Goal: Task Accomplishment & Management: Manage account settings

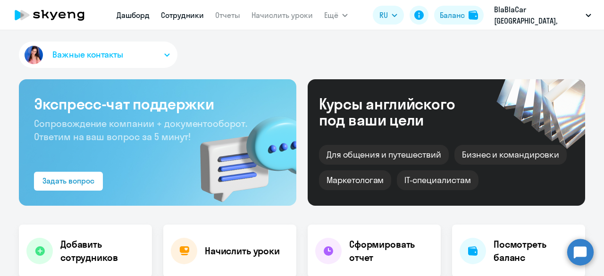
click at [187, 15] on link "Сотрудники" at bounding box center [182, 14] width 43 height 9
select select "30"
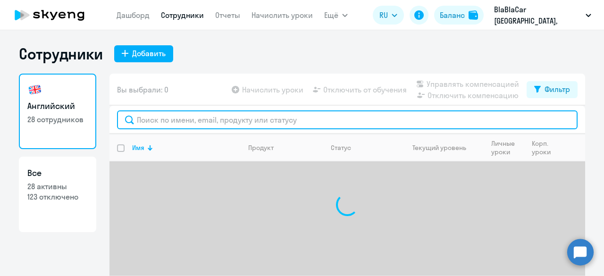
click at [188, 122] on input "text" at bounding box center [347, 119] width 460 height 19
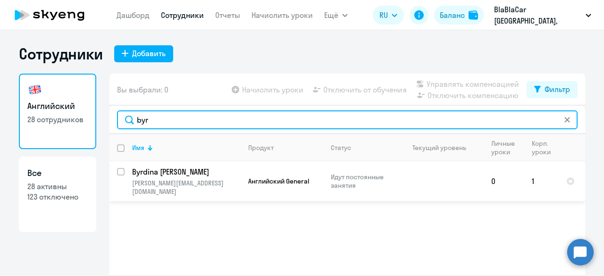
type input "byr"
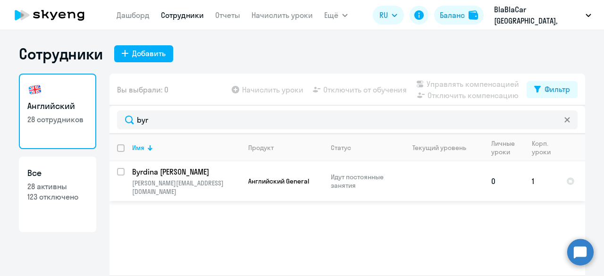
click at [212, 181] on p "[PERSON_NAME][EMAIL_ADDRESS][DOMAIN_NAME]" at bounding box center [186, 187] width 108 height 17
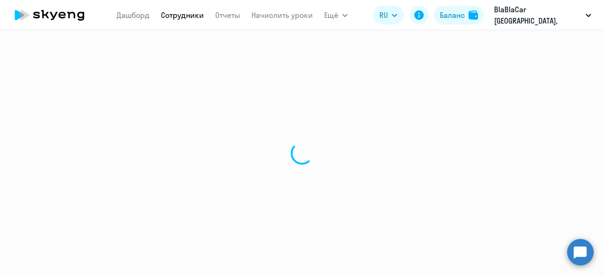
select select "english"
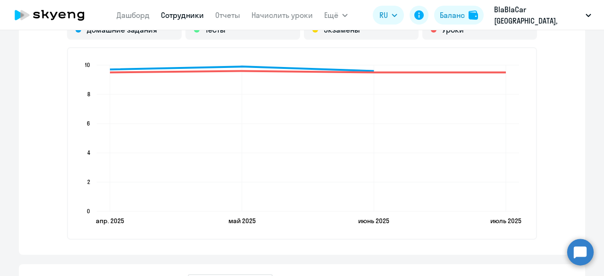
scroll to position [1038, 0]
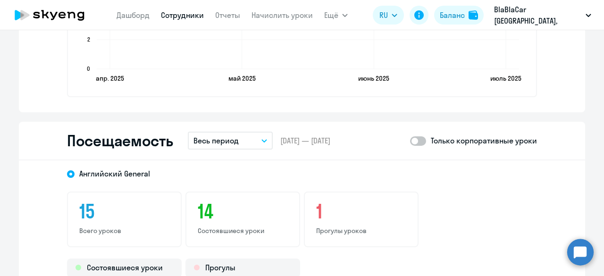
click at [204, 143] on p "Весь период" at bounding box center [215, 140] width 45 height 11
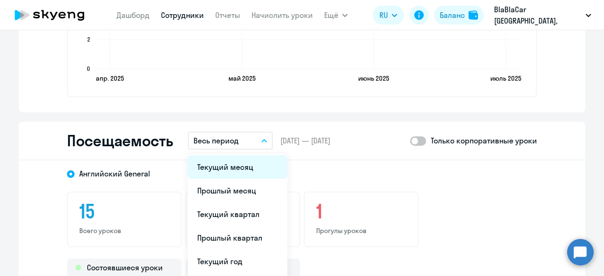
click at [212, 171] on li "Текущий месяц" at bounding box center [238, 167] width 100 height 24
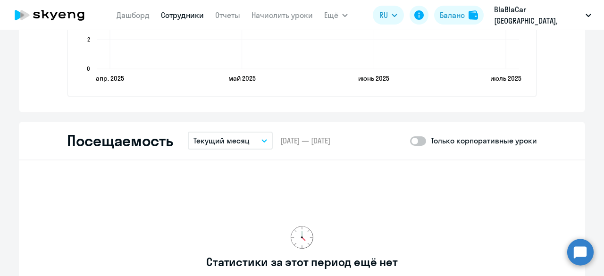
click at [229, 142] on p "Текущий месяц" at bounding box center [221, 140] width 56 height 11
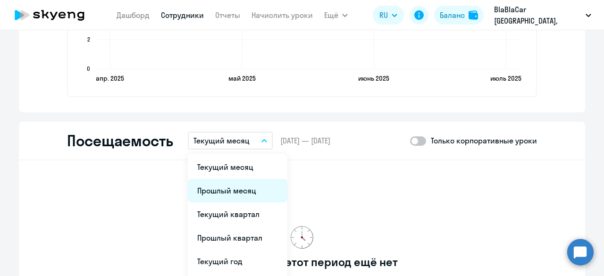
click at [223, 189] on li "Прошлый месяц" at bounding box center [238, 191] width 100 height 24
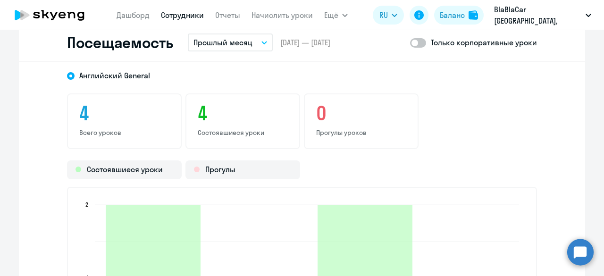
scroll to position [1132, 0]
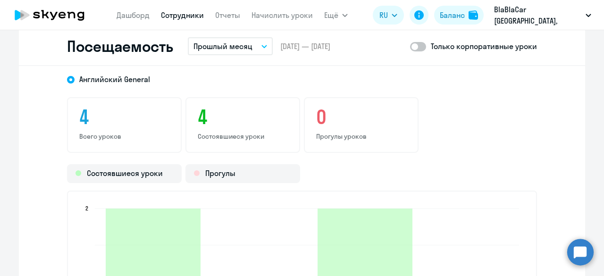
click at [248, 50] on p "Прошлый месяц" at bounding box center [222, 46] width 59 height 11
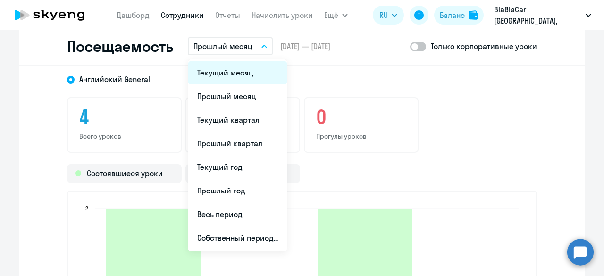
click at [244, 73] on li "Текущий месяц" at bounding box center [238, 73] width 100 height 24
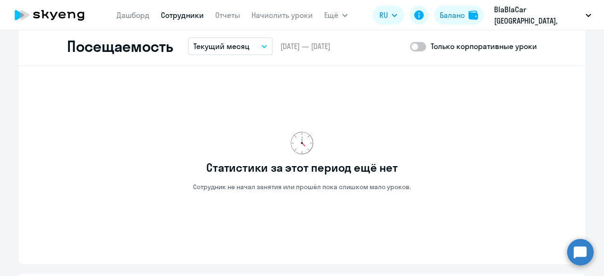
click at [246, 42] on button "Текущий месяц" at bounding box center [230, 46] width 85 height 18
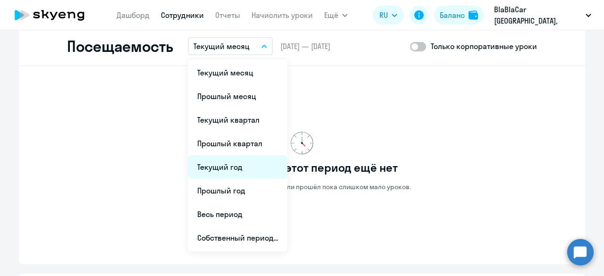
click at [237, 160] on li "Текущий год" at bounding box center [238, 167] width 100 height 24
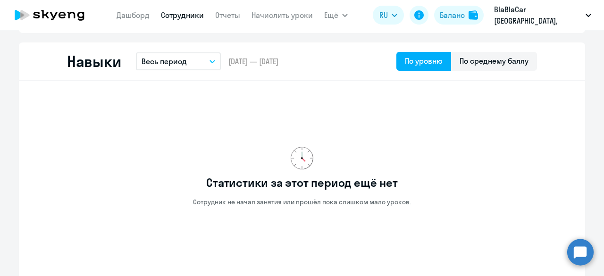
scroll to position [425, 0]
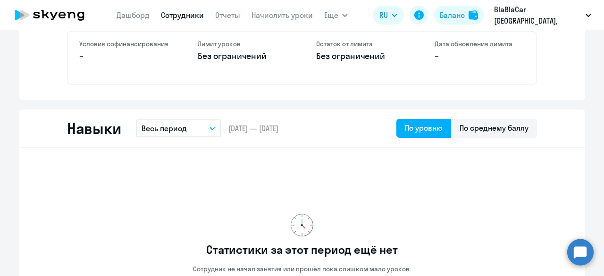
click at [174, 15] on link "Сотрудники" at bounding box center [182, 14] width 43 height 9
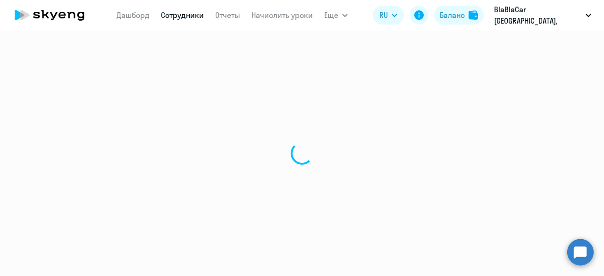
select select "30"
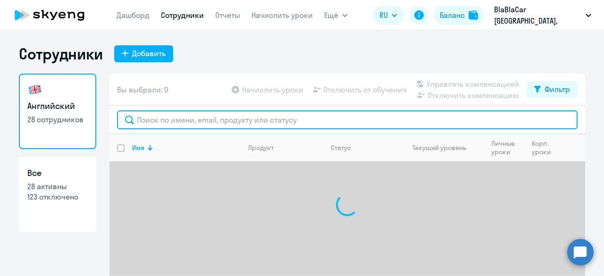
click at [180, 120] on input "text" at bounding box center [347, 119] width 460 height 19
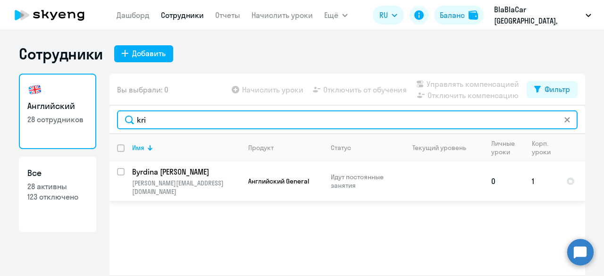
type input "kri"
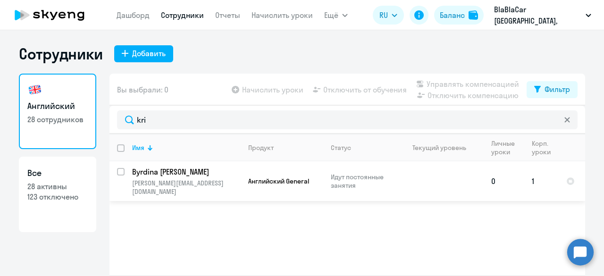
click at [118, 171] on input "select row 41528069" at bounding box center [126, 177] width 19 height 19
checkbox input "true"
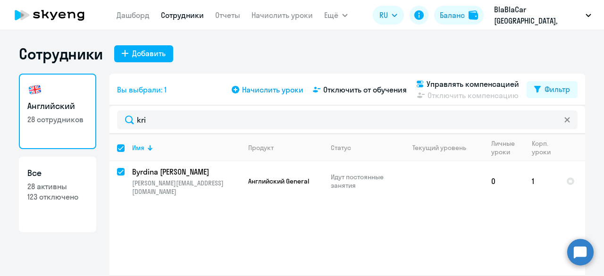
click at [276, 89] on span "Начислить уроки" at bounding box center [272, 89] width 61 height 11
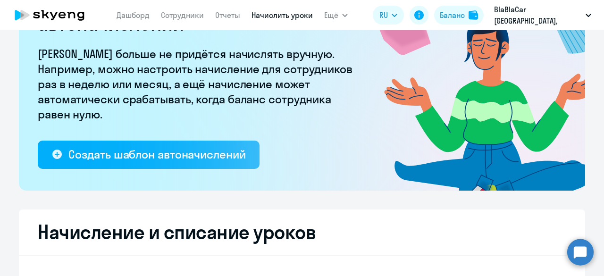
select select "10"
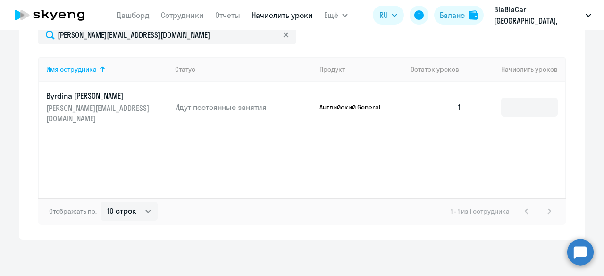
scroll to position [417, 0]
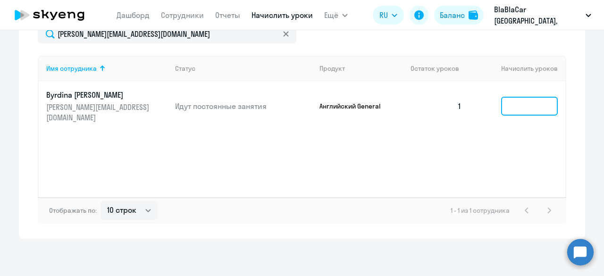
click at [515, 103] on input at bounding box center [529, 106] width 57 height 19
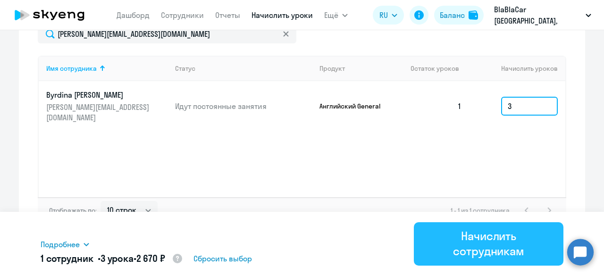
type input "3"
click at [477, 248] on div "Начислить сотрудникам" at bounding box center [488, 243] width 123 height 30
